Goal: Transaction & Acquisition: Purchase product/service

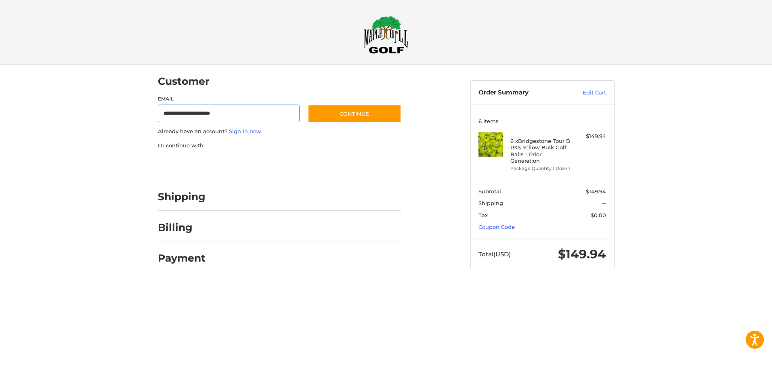
type input "**********"
click at [308, 105] on button "Continue" at bounding box center [355, 114] width 94 height 19
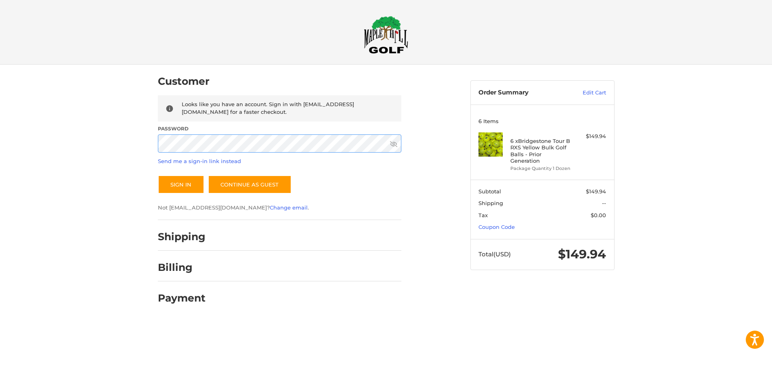
click at [158, 175] on button "Sign In" at bounding box center [181, 184] width 46 height 19
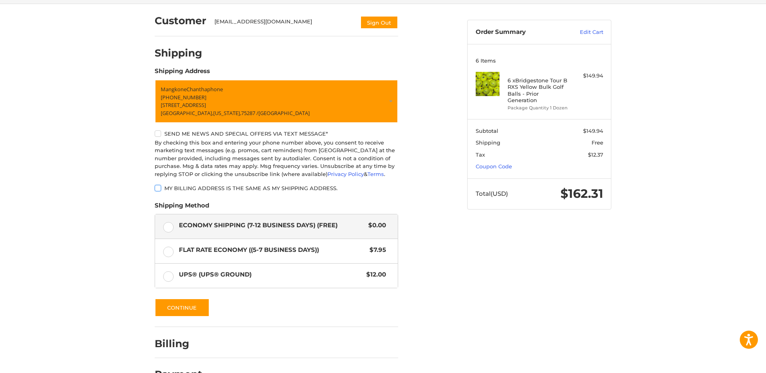
scroll to position [81, 0]
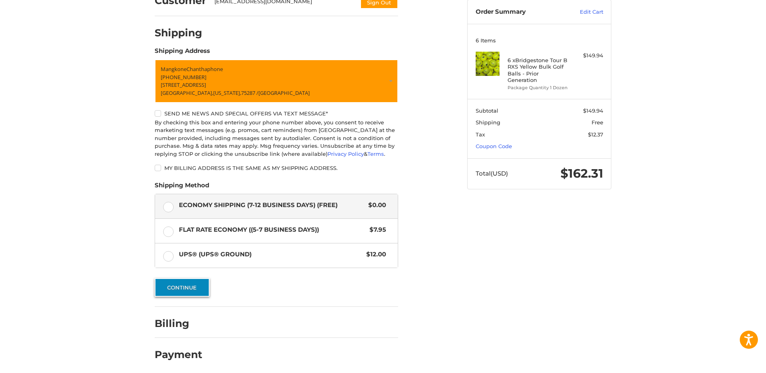
click at [193, 292] on button "Continue" at bounding box center [182, 287] width 55 height 19
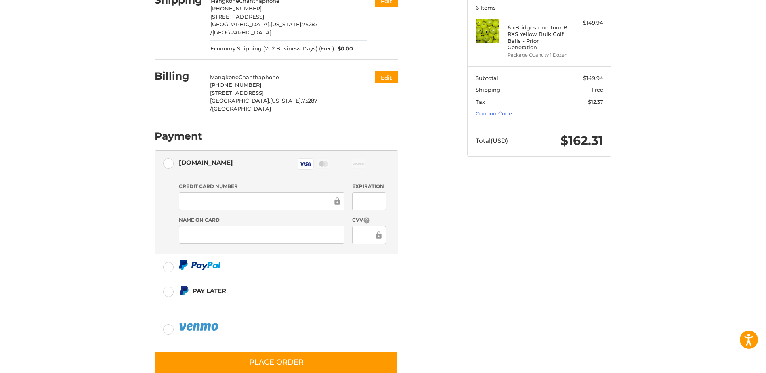
scroll to position [116, 0]
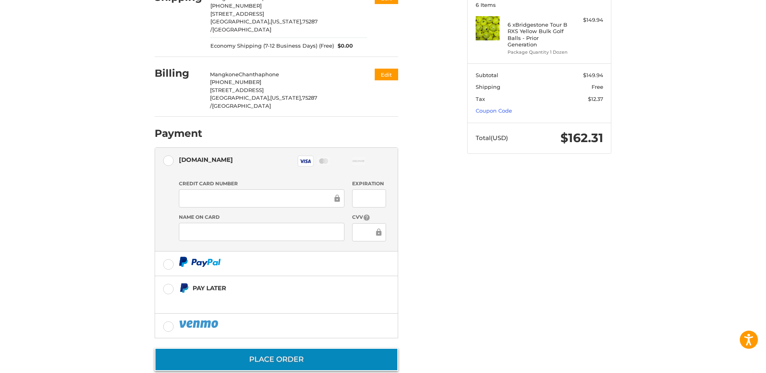
click at [366, 348] on button "Place Order" at bounding box center [277, 359] width 244 height 23
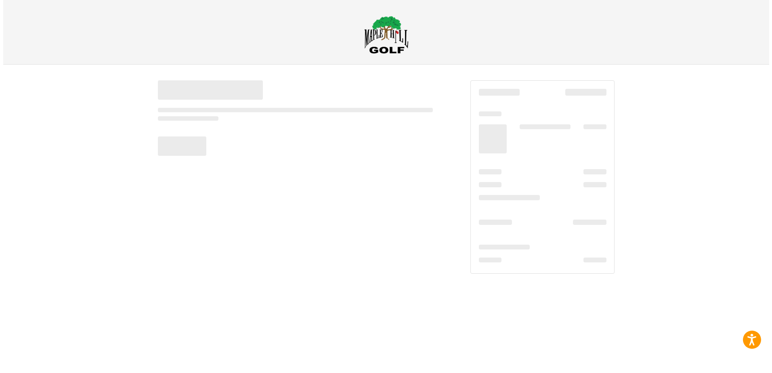
scroll to position [0, 0]
